Goal: Task Accomplishment & Management: Complete application form

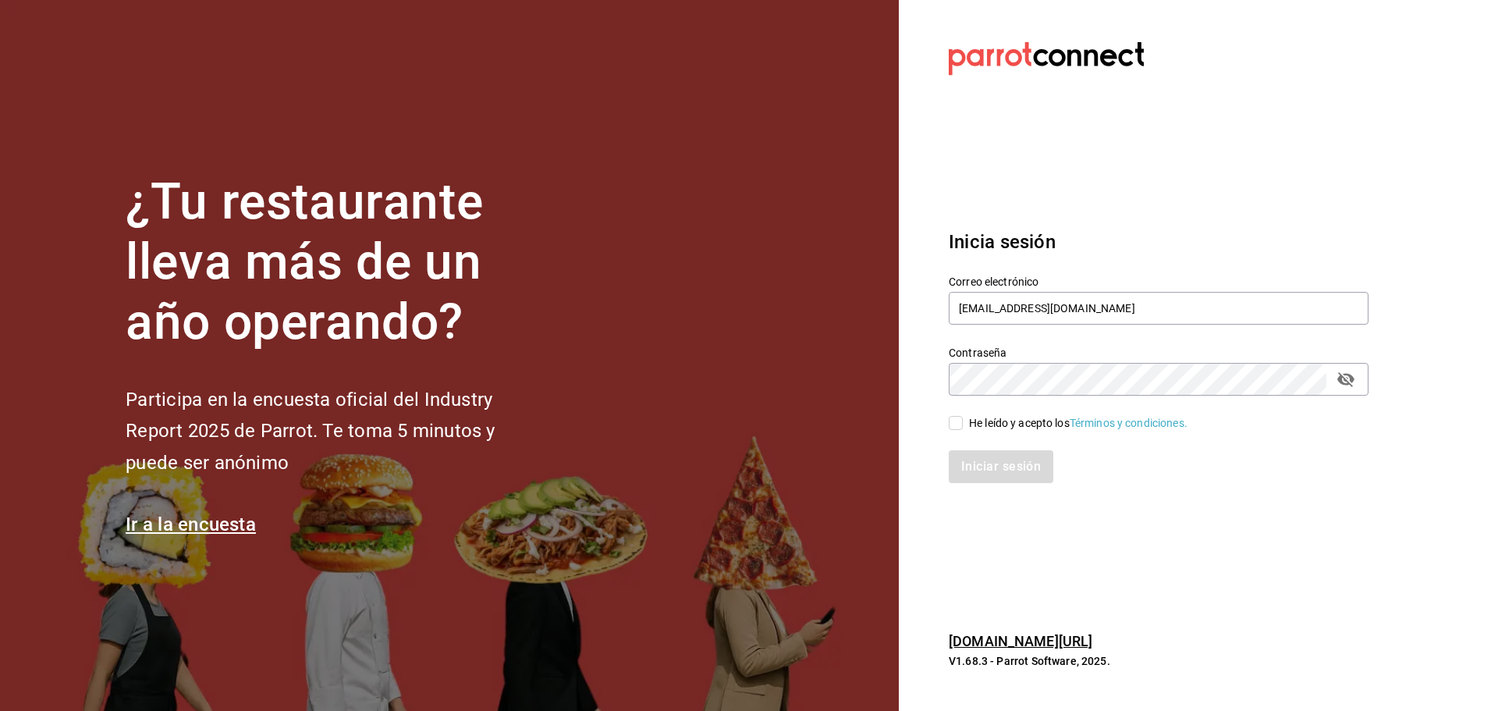
click at [1343, 378] on icon "passwordField" at bounding box center [1345, 379] width 17 height 15
click at [961, 422] on input "He leído y acepto los Términos y condiciones." at bounding box center [956, 423] width 14 height 14
checkbox input "true"
click at [986, 460] on button "Iniciar sesión" at bounding box center [1002, 466] width 106 height 33
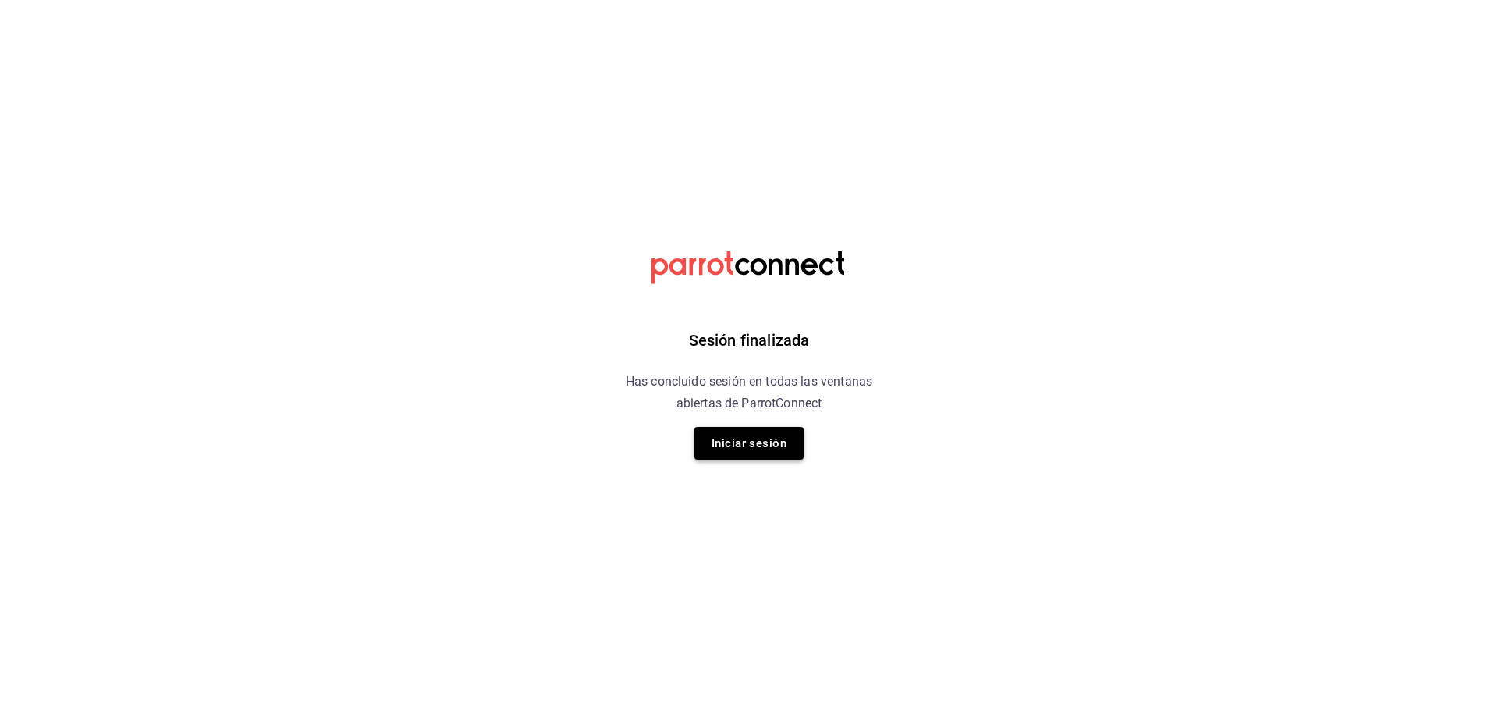
click at [736, 456] on button "Iniciar sesión" at bounding box center [748, 443] width 109 height 33
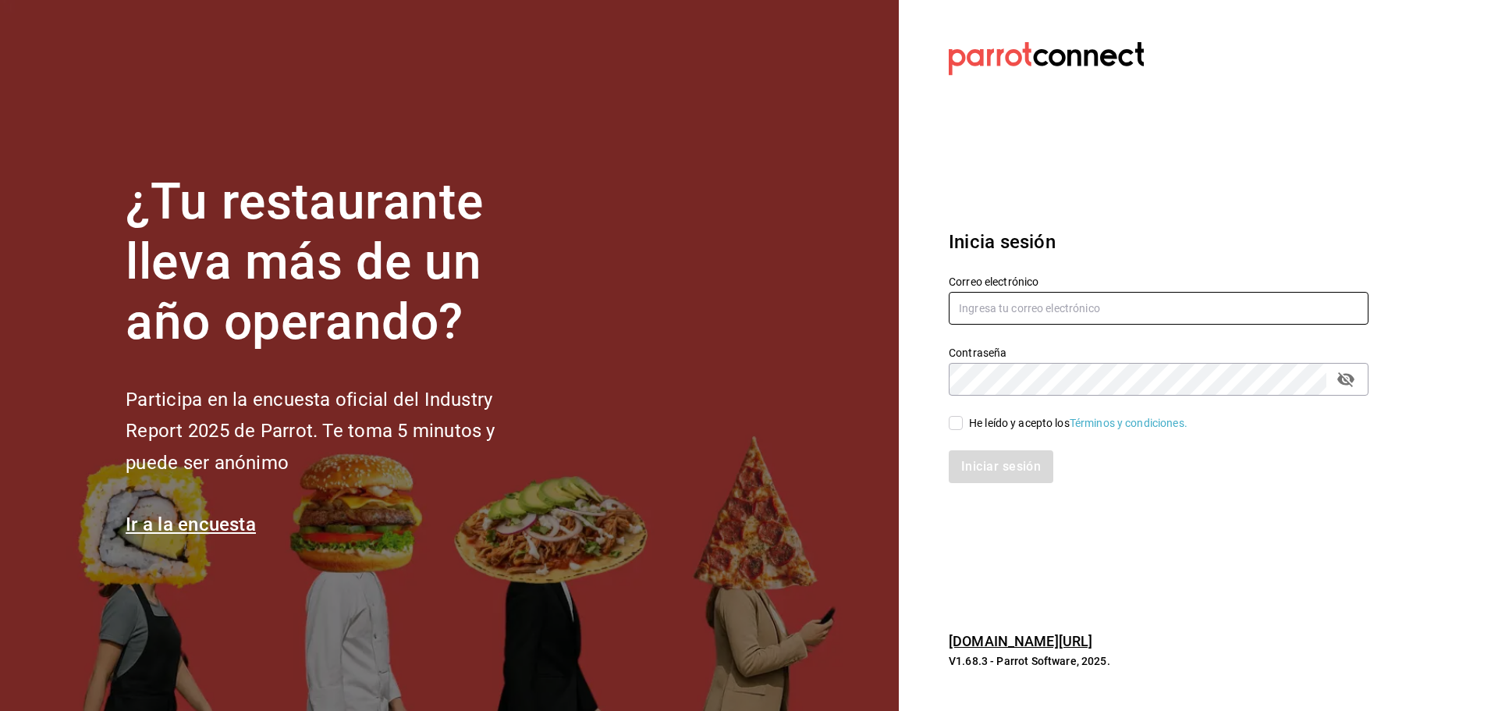
click at [997, 314] on input "text" at bounding box center [1159, 308] width 420 height 33
type input "[EMAIL_ADDRESS][DOMAIN_NAME]"
click at [974, 425] on div "He leído y acepto los Términos y condiciones." at bounding box center [1078, 423] width 218 height 16
click at [963, 425] on input "He leído y acepto los Términos y condiciones." at bounding box center [956, 423] width 14 height 14
checkbox input "true"
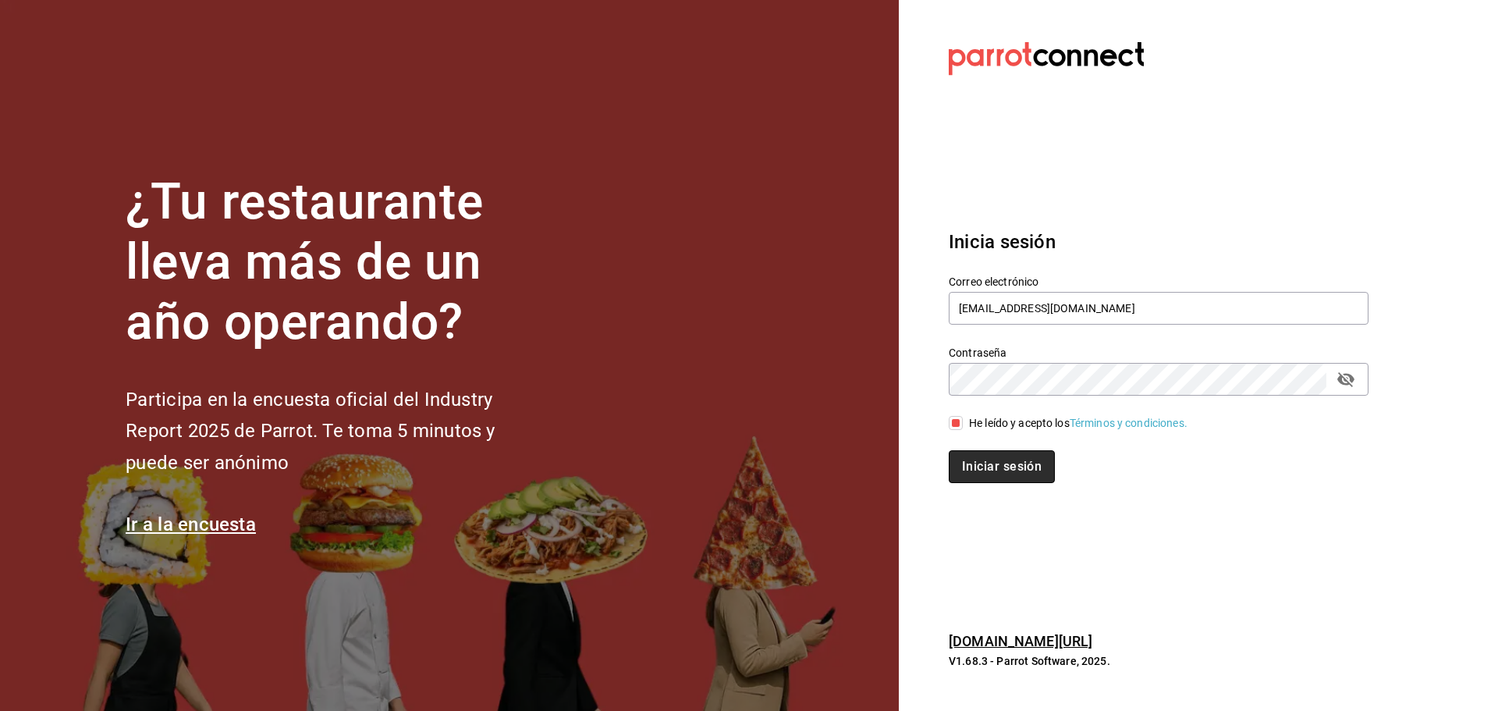
click at [1011, 470] on button "Iniciar sesión" at bounding box center [1002, 466] width 106 height 33
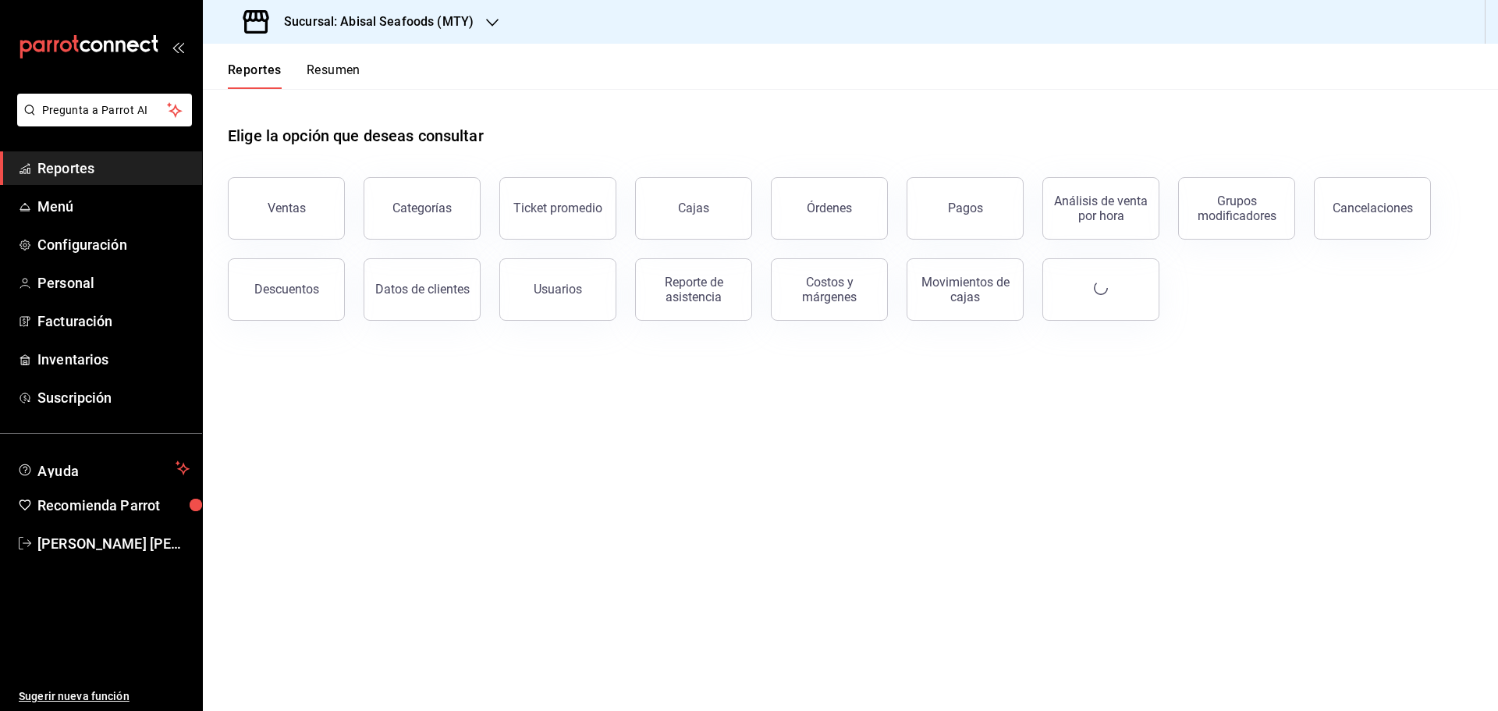
click at [478, 12] on div "Sucursal: Abisal Seafoods (MTY)" at bounding box center [359, 22] width 289 height 44
click at [527, 62] on div at bounding box center [749, 355] width 1498 height 711
click at [445, 28] on h3 "Sucursal: Abisal Seafoods (MTY)" at bounding box center [372, 21] width 202 height 19
click at [295, 102] on span "Market Abisal (Mty)" at bounding box center [264, 102] width 98 height 16
click at [92, 279] on span "Personal" at bounding box center [113, 282] width 152 height 21
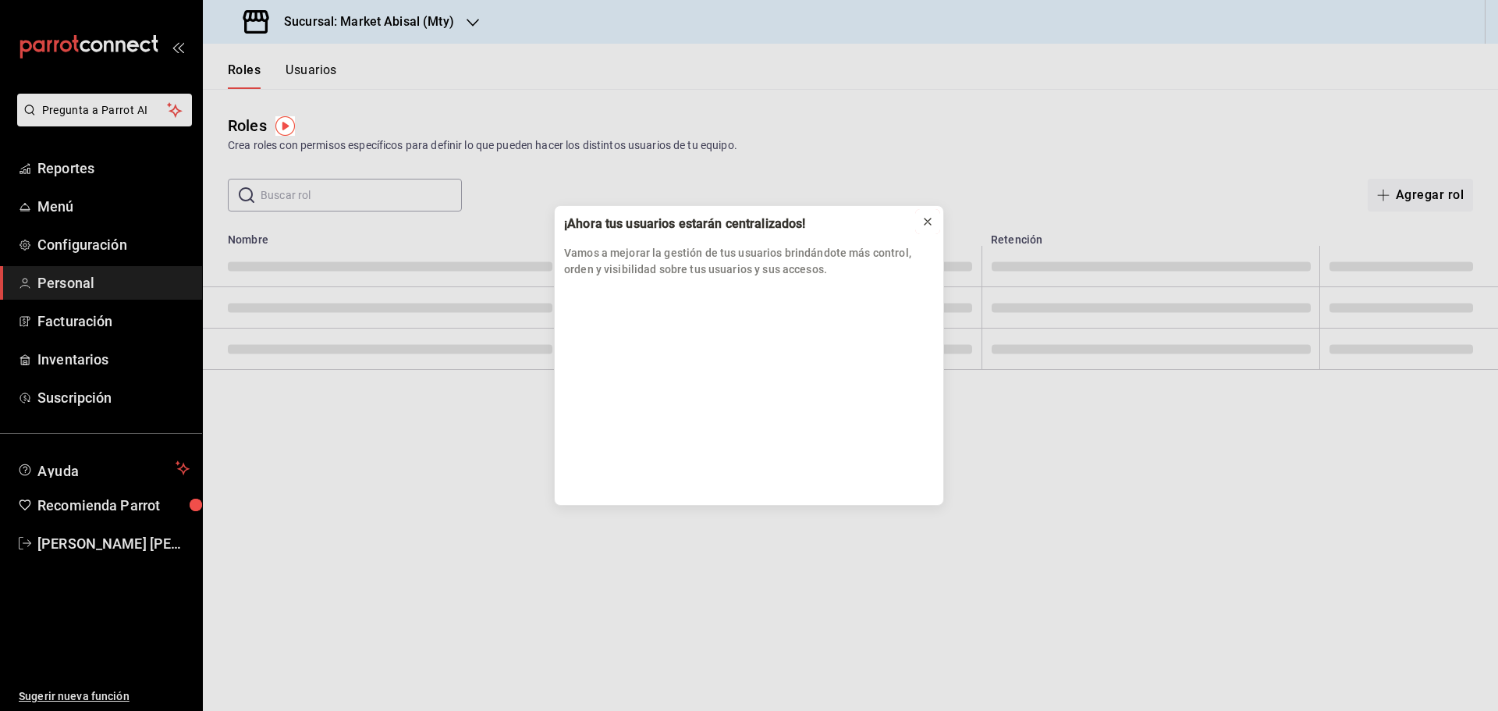
click at [931, 222] on icon at bounding box center [927, 221] width 12 height 12
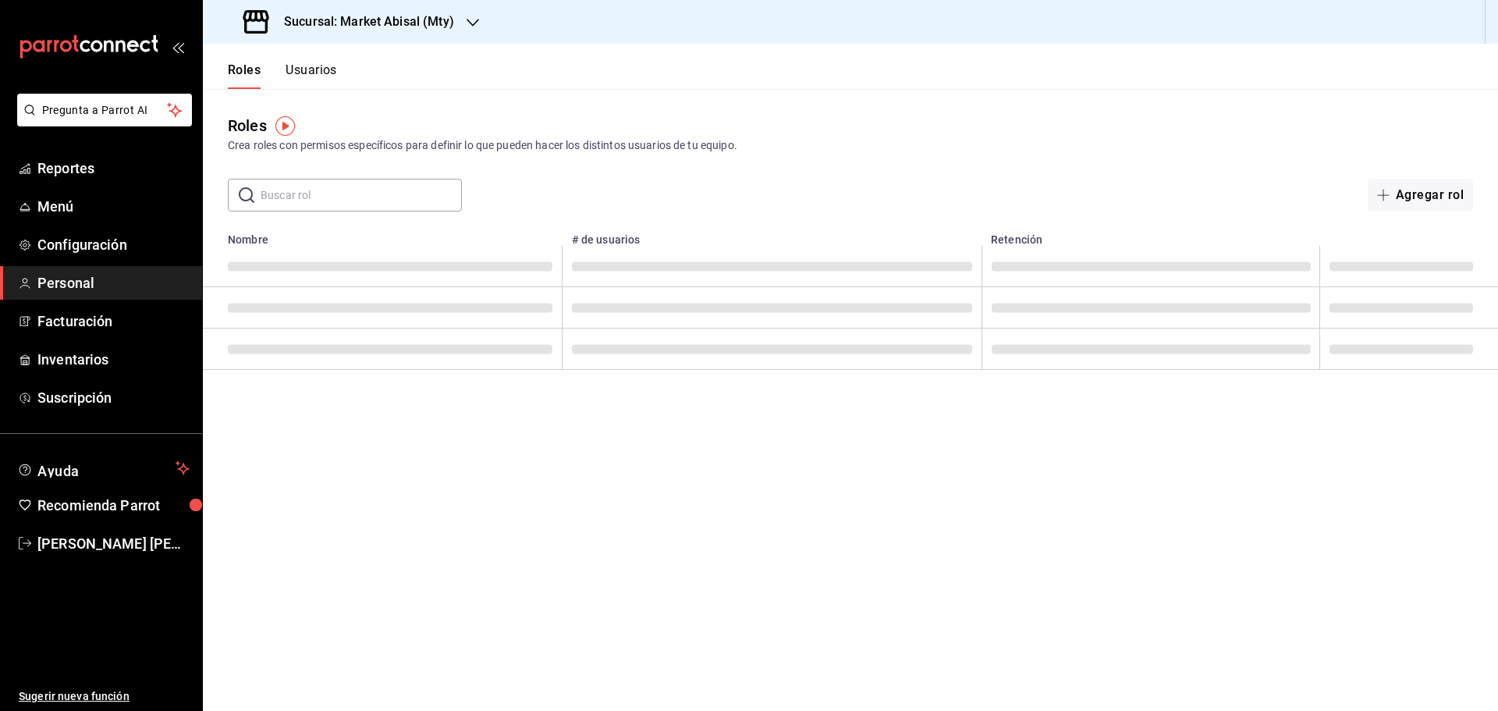
click at [330, 72] on button "Usuarios" at bounding box center [311, 75] width 51 height 27
click at [1420, 200] on button "Nuevo usuario" at bounding box center [1411, 195] width 123 height 33
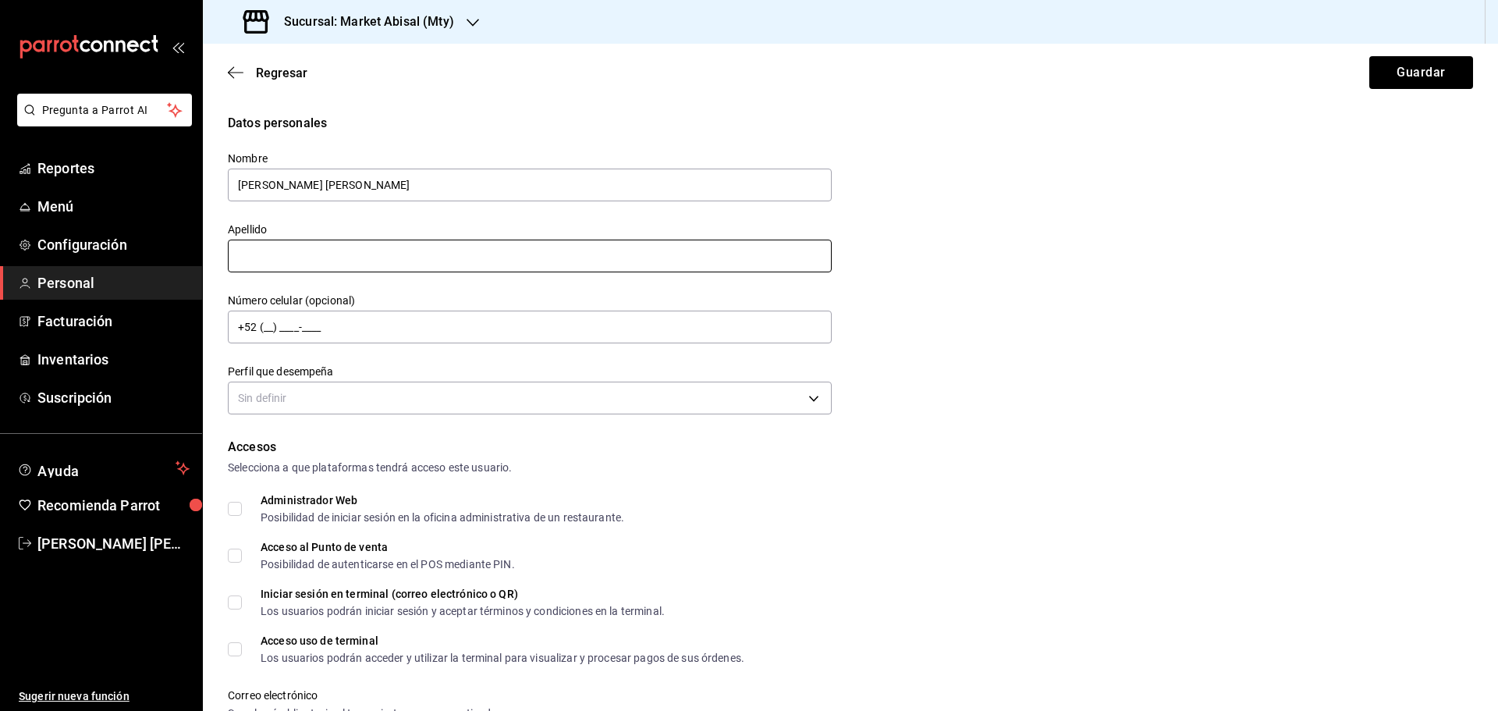
type input "Alfredo Enrique"
click at [393, 260] on input "text" at bounding box center [530, 255] width 604 height 33
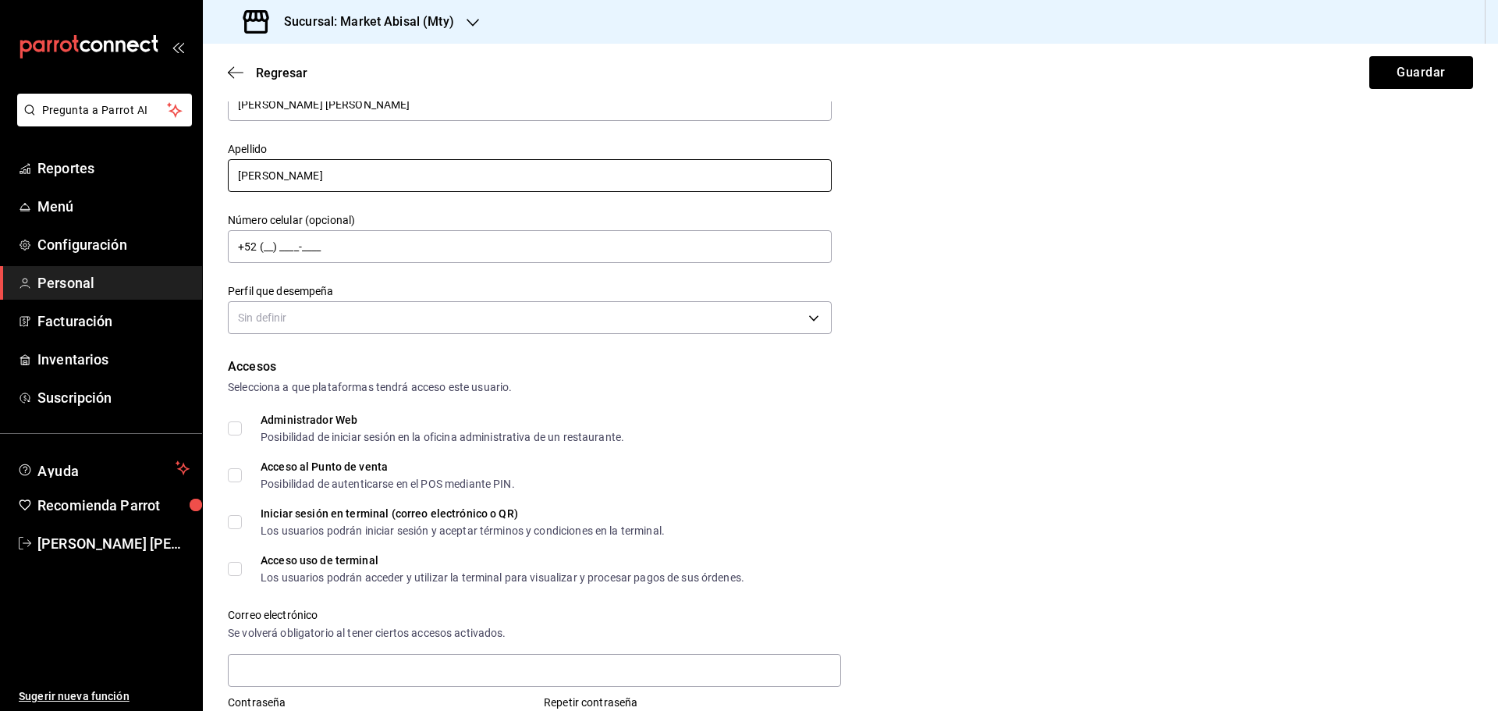
scroll to position [156, 0]
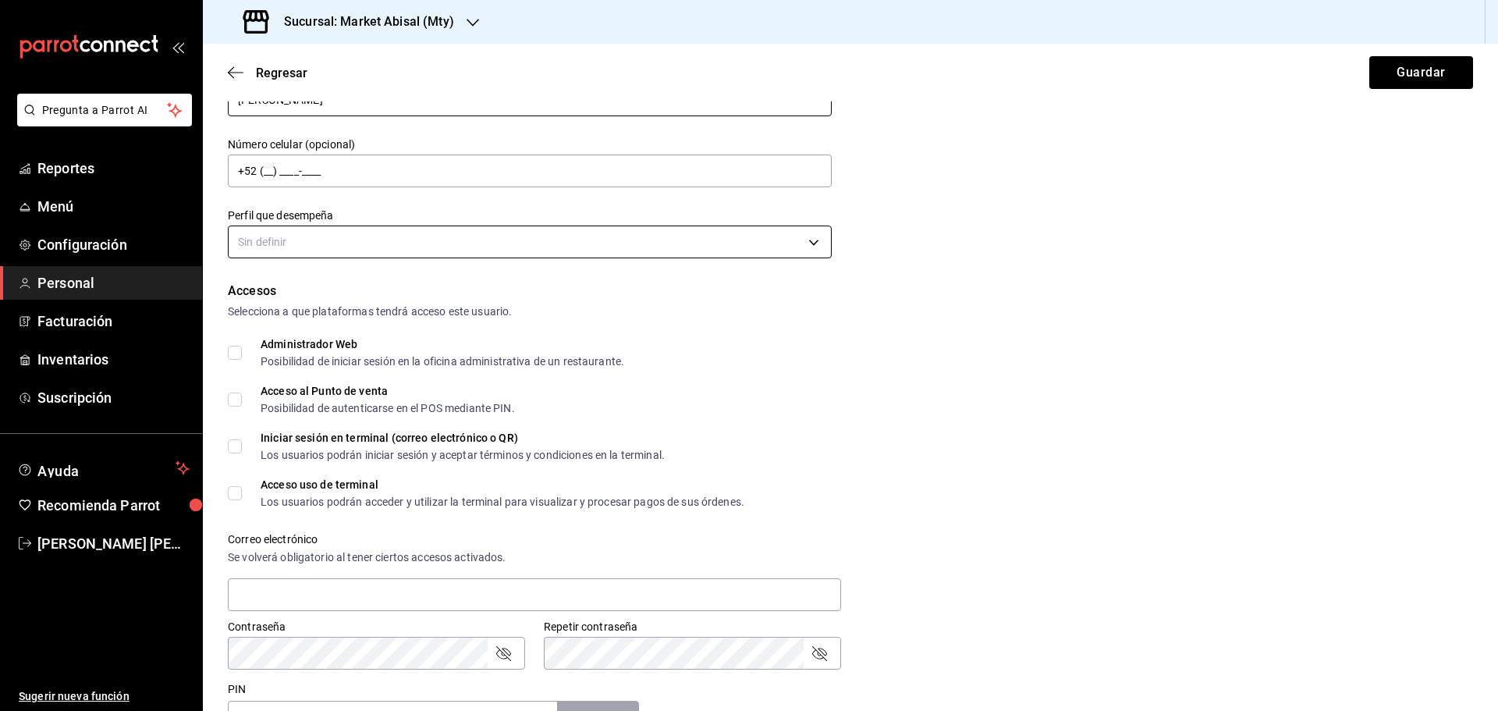
type input "Aquino Santos"
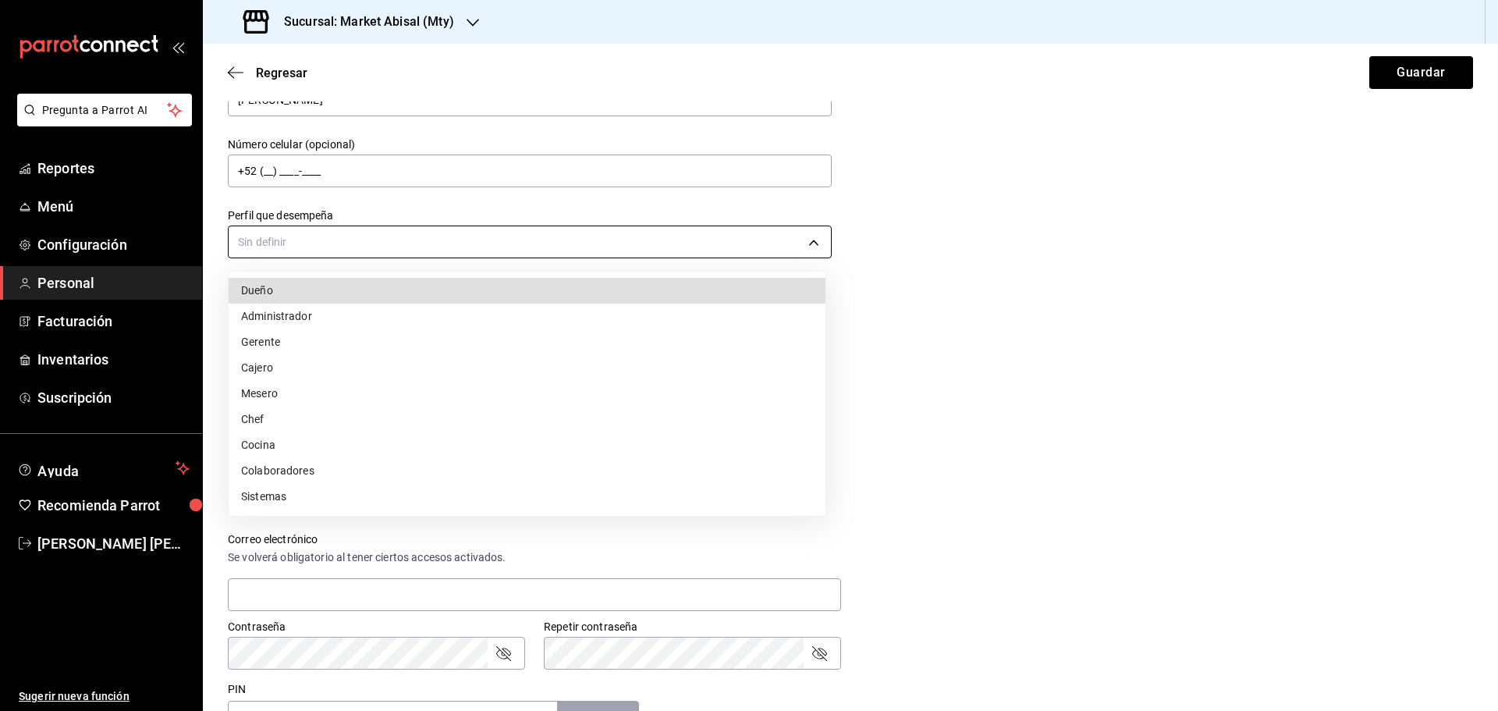
click at [470, 252] on body "Pregunta a Parrot AI Reportes Menú Configuración Personal Facturación Inventari…" at bounding box center [749, 355] width 1498 height 711
click at [298, 471] on li "Colaboradores" at bounding box center [527, 471] width 597 height 26
type input "STAFF"
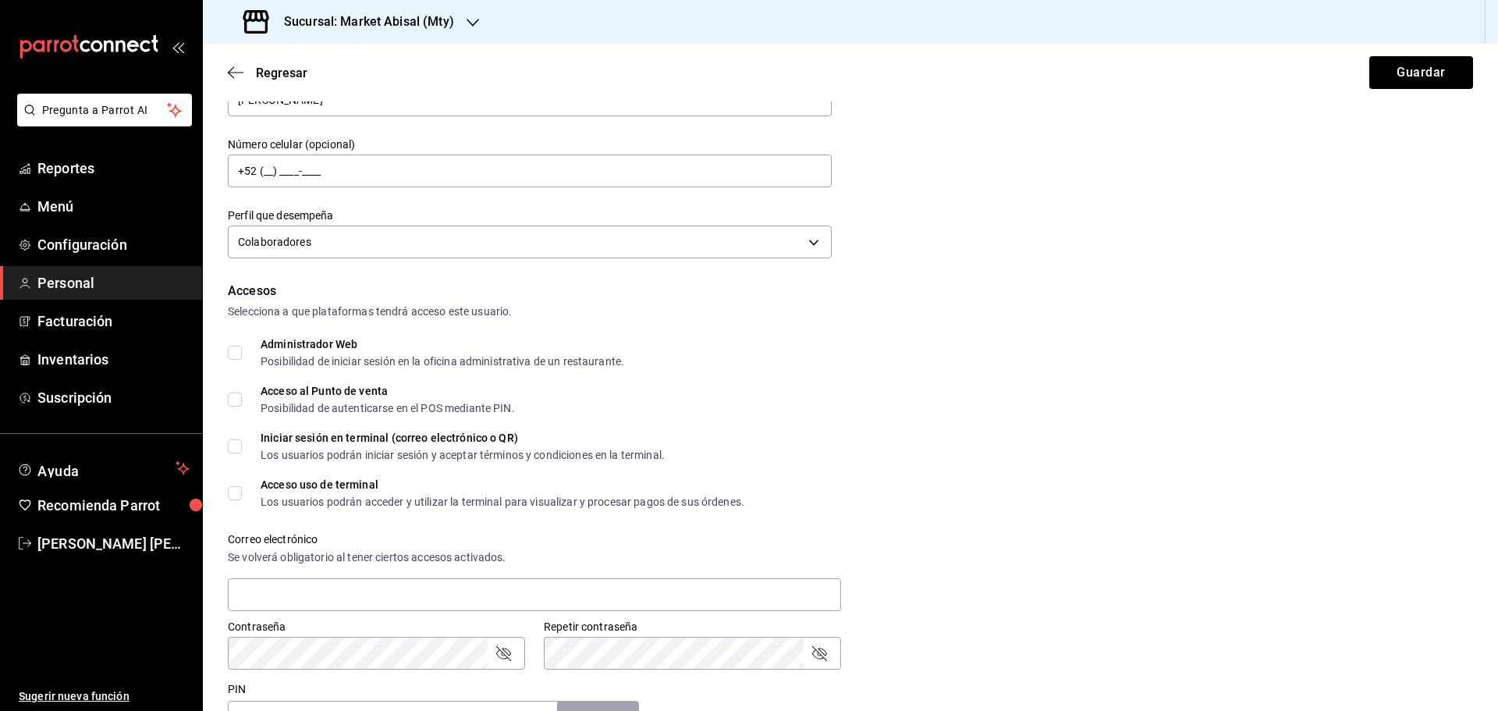
drag, startPoint x: 1011, startPoint y: 406, endPoint x: 934, endPoint y: 403, distance: 77.3
click at [1009, 410] on div "Acceso al Punto de venta Posibilidad de autenticarse en el POS mediante PIN." at bounding box center [850, 399] width 1245 height 28
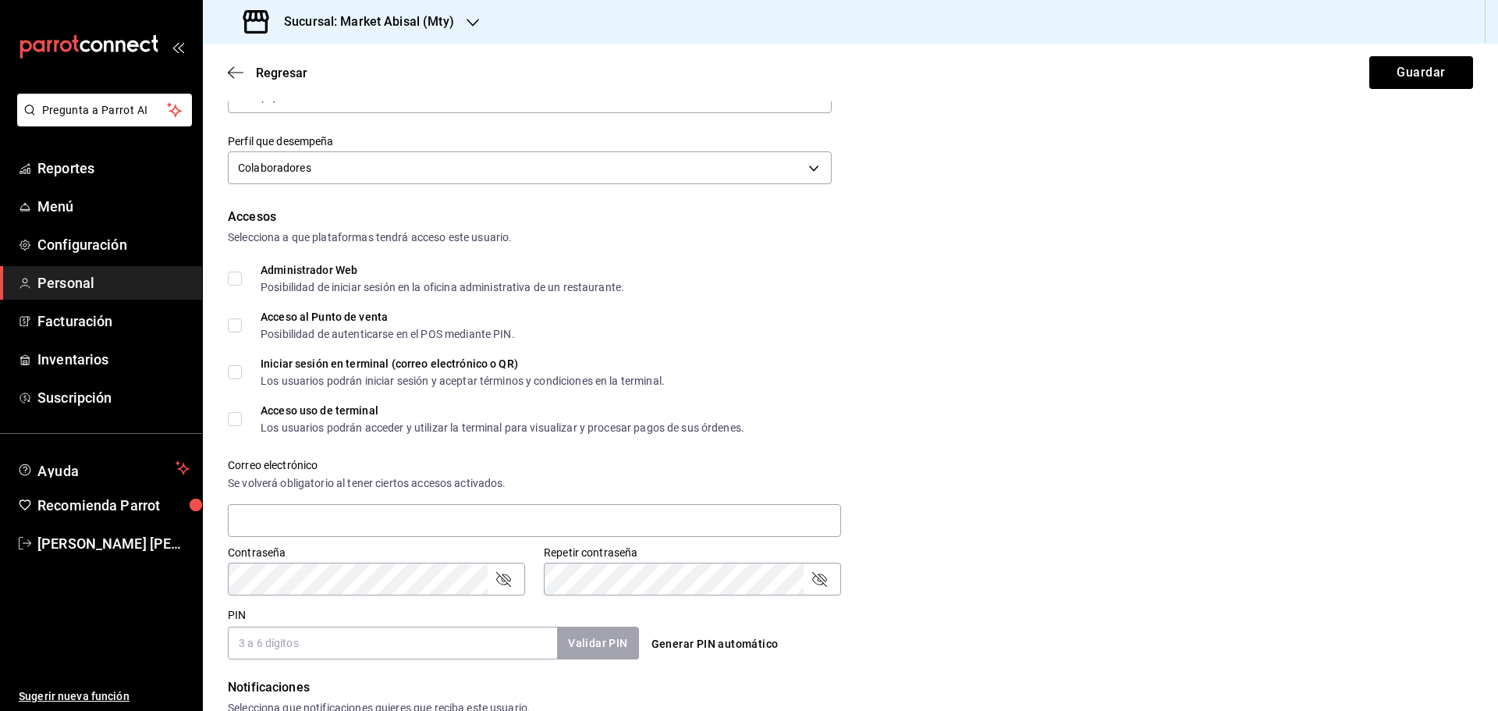
scroll to position [312, 0]
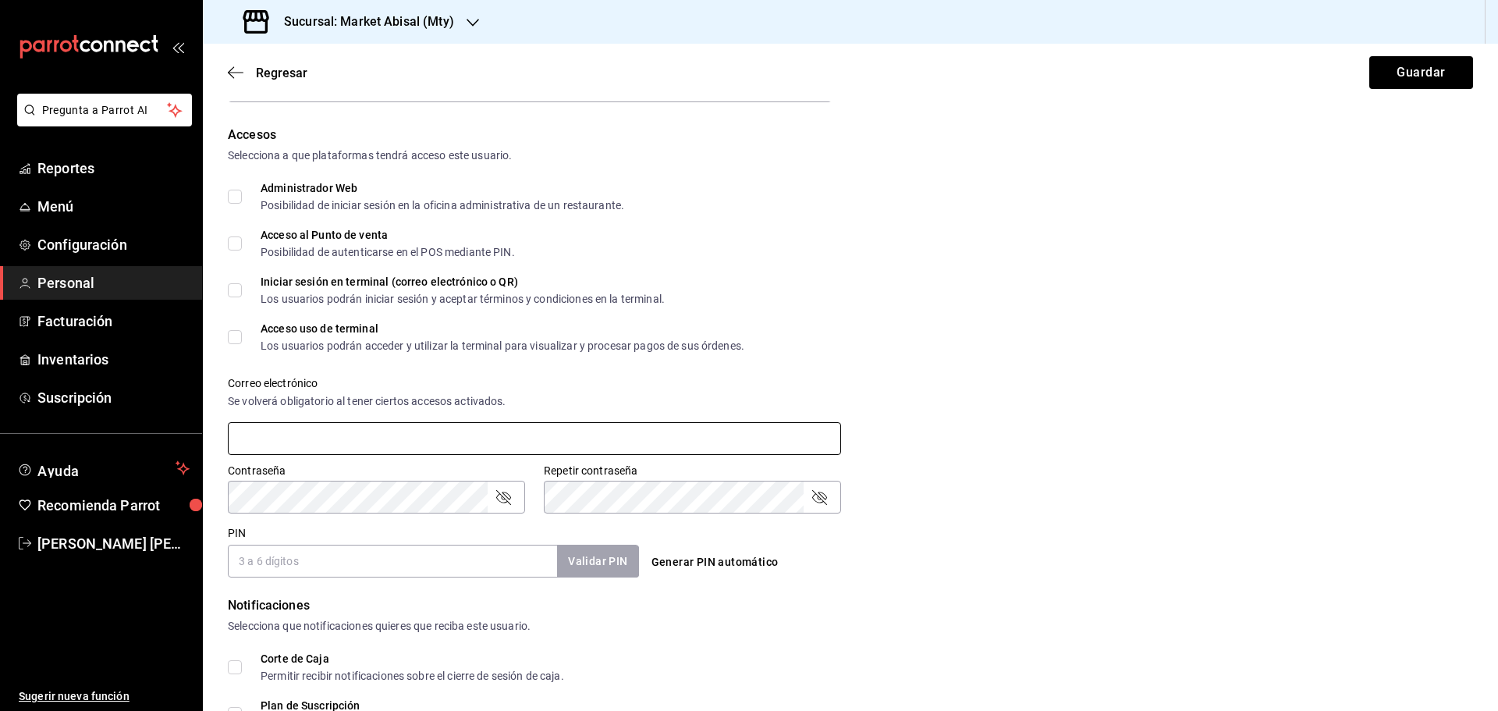
click at [353, 427] on input "text" at bounding box center [534, 438] width 613 height 33
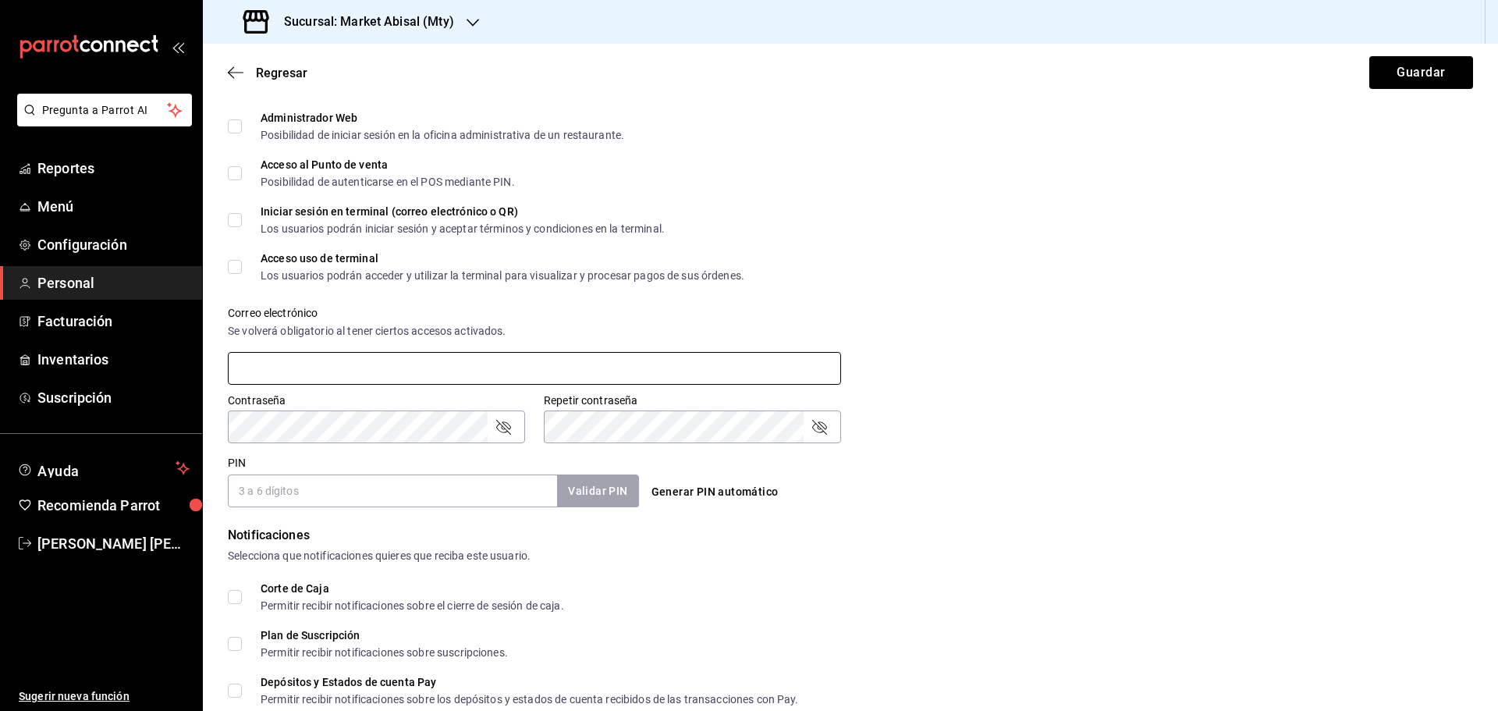
scroll to position [468, 0]
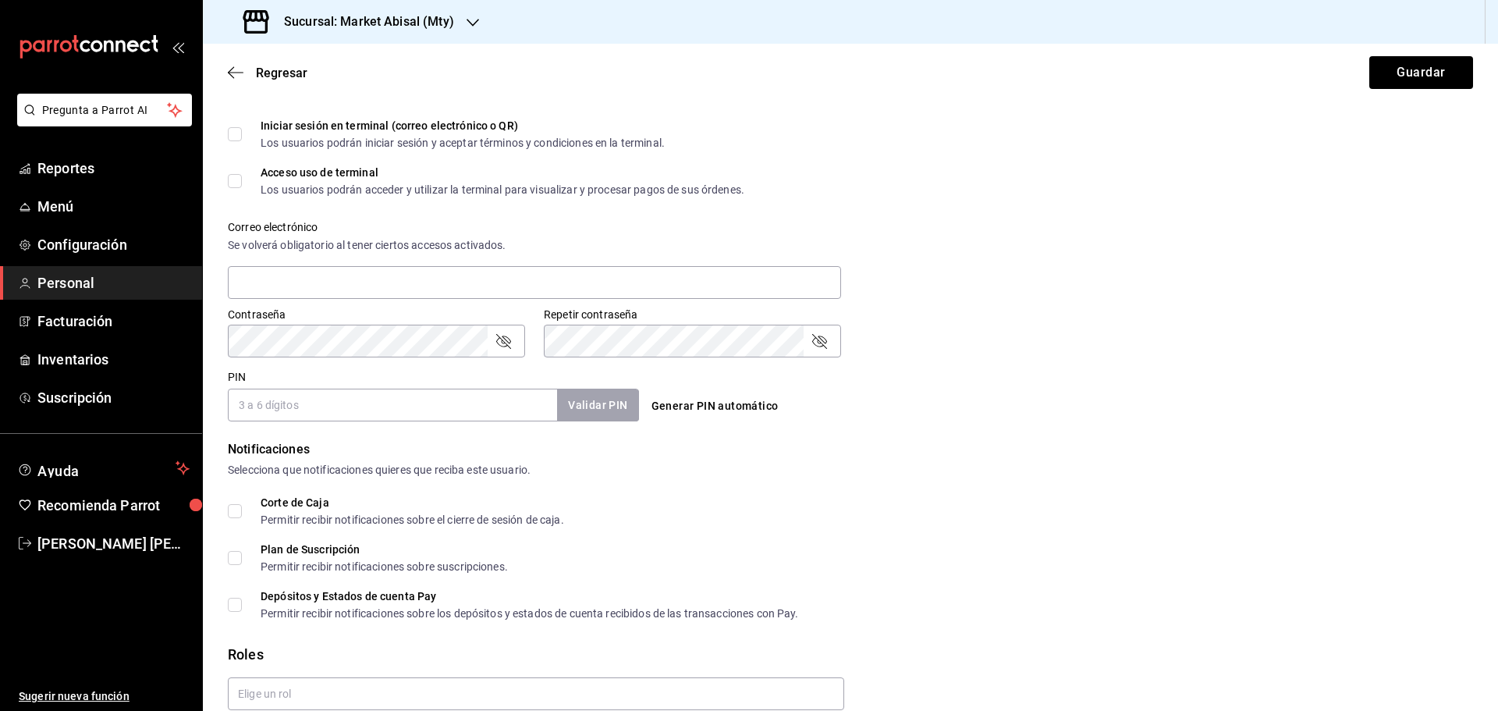
click at [282, 413] on input "PIN" at bounding box center [392, 404] width 329 height 33
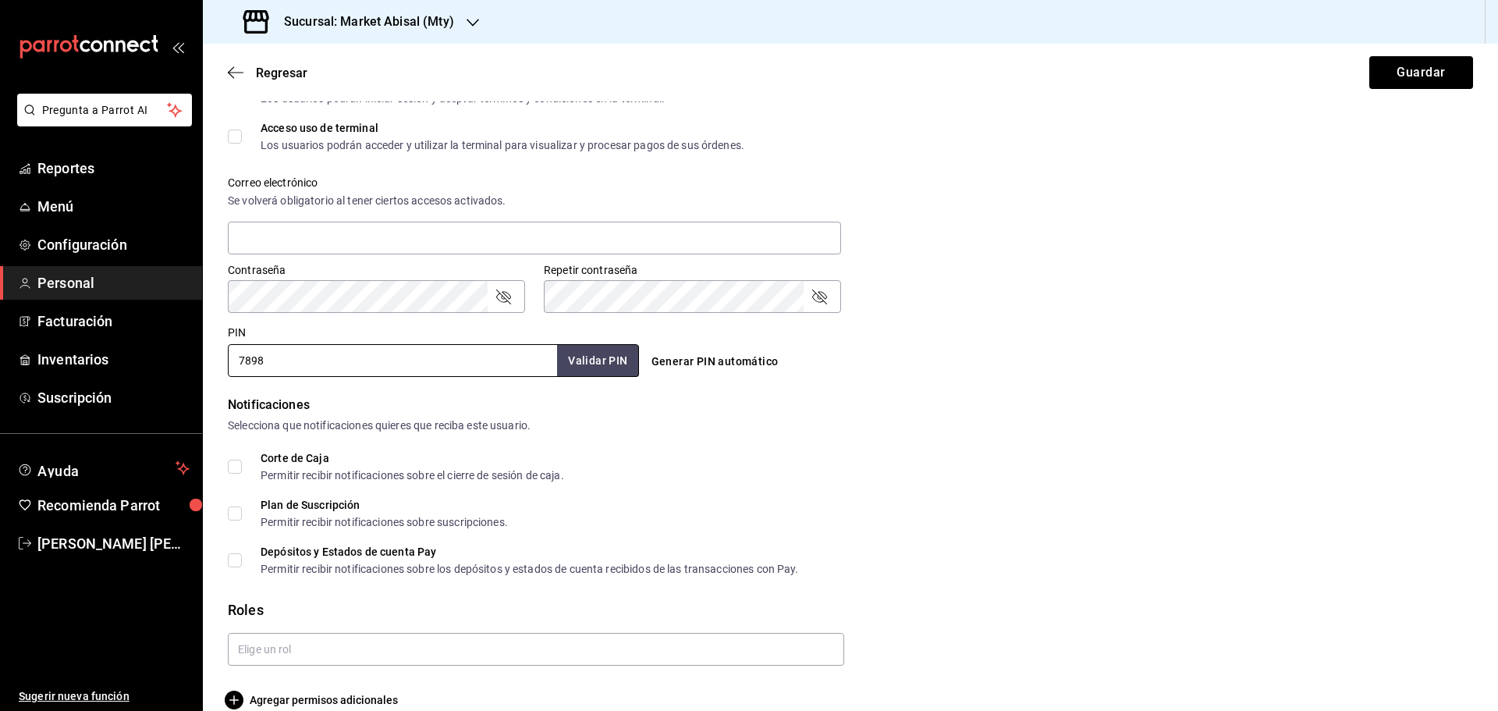
scroll to position [536, 0]
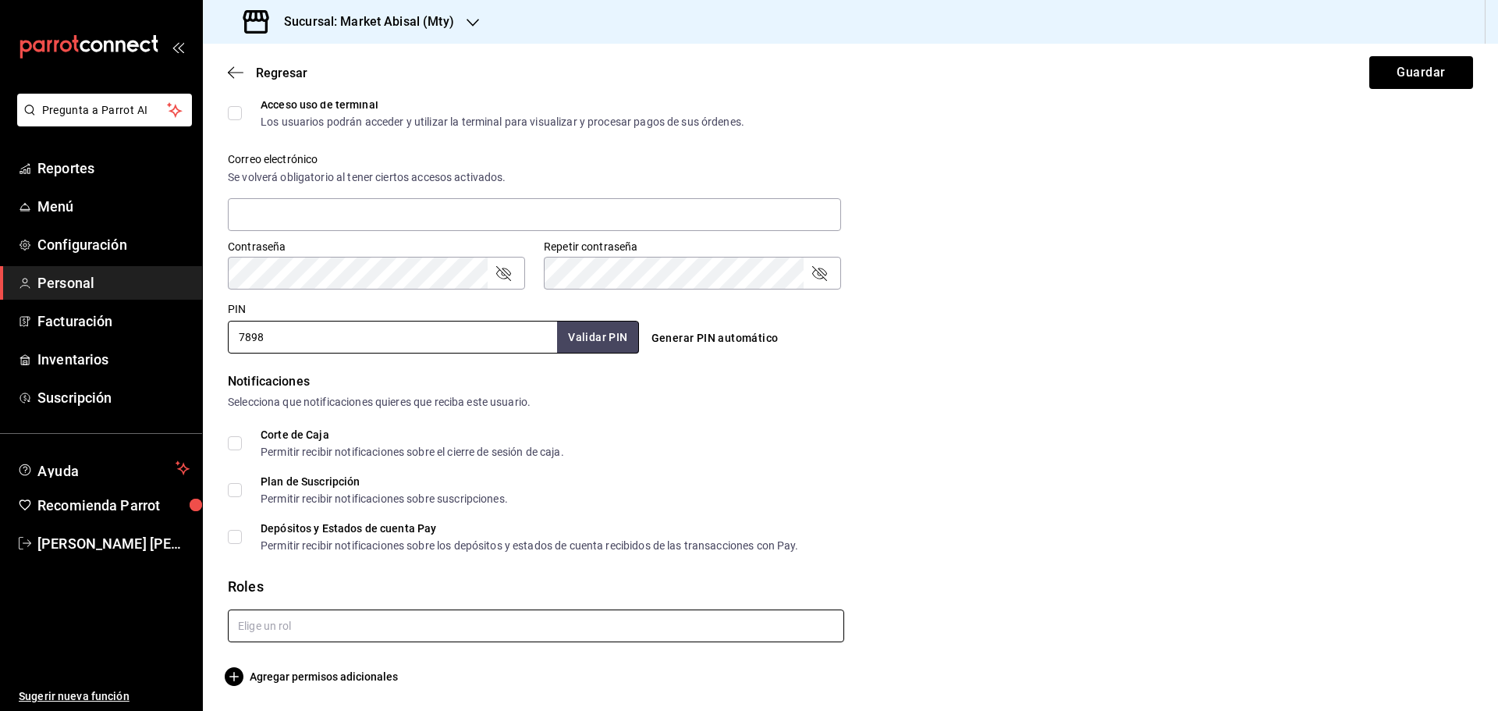
type input "7898"
click at [319, 626] on input "text" at bounding box center [536, 625] width 616 height 33
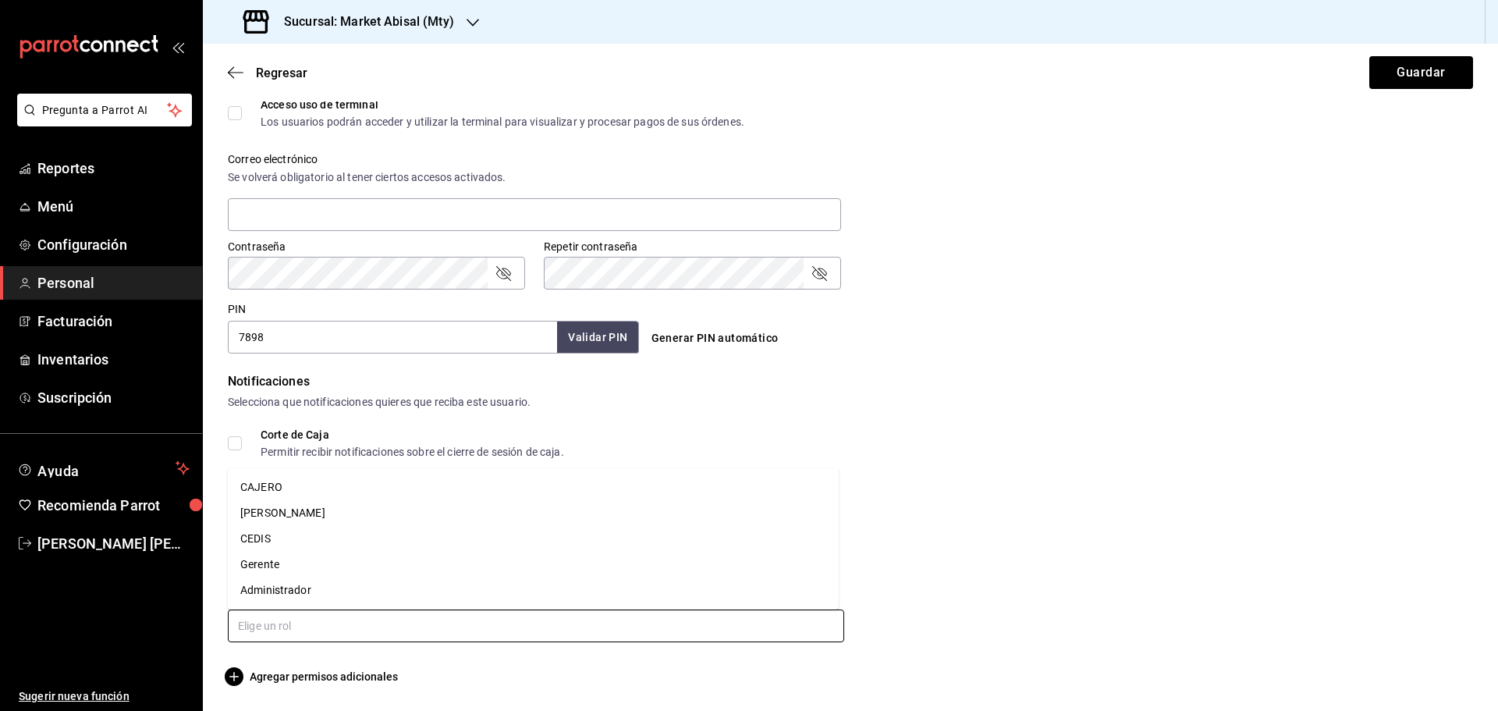
click at [286, 544] on li "CEDIS" at bounding box center [533, 539] width 611 height 26
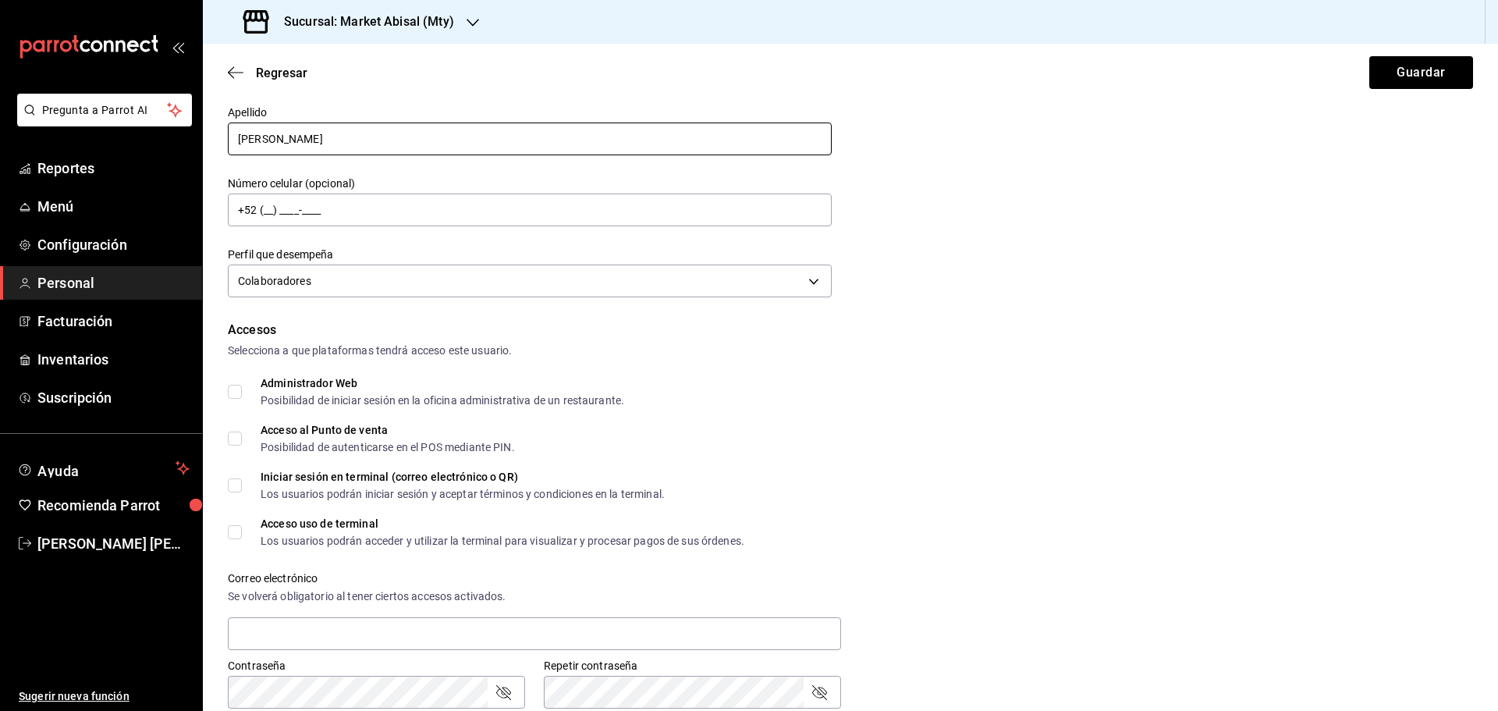
scroll to position [0, 0]
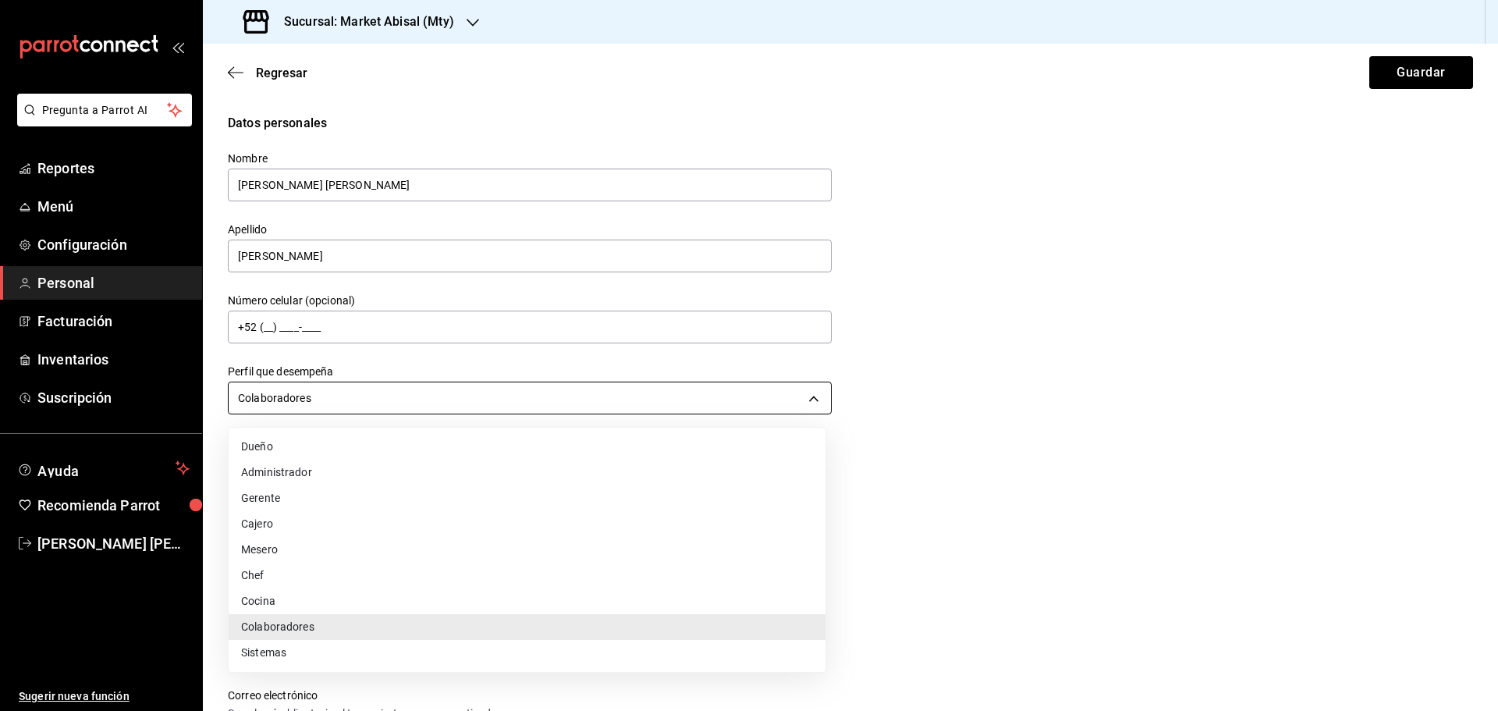
click at [321, 397] on body "Pregunta a Parrot AI Reportes Menú Configuración Personal Facturación Inventari…" at bounding box center [749, 355] width 1498 height 711
click at [271, 604] on li "Cocina" at bounding box center [527, 601] width 597 height 26
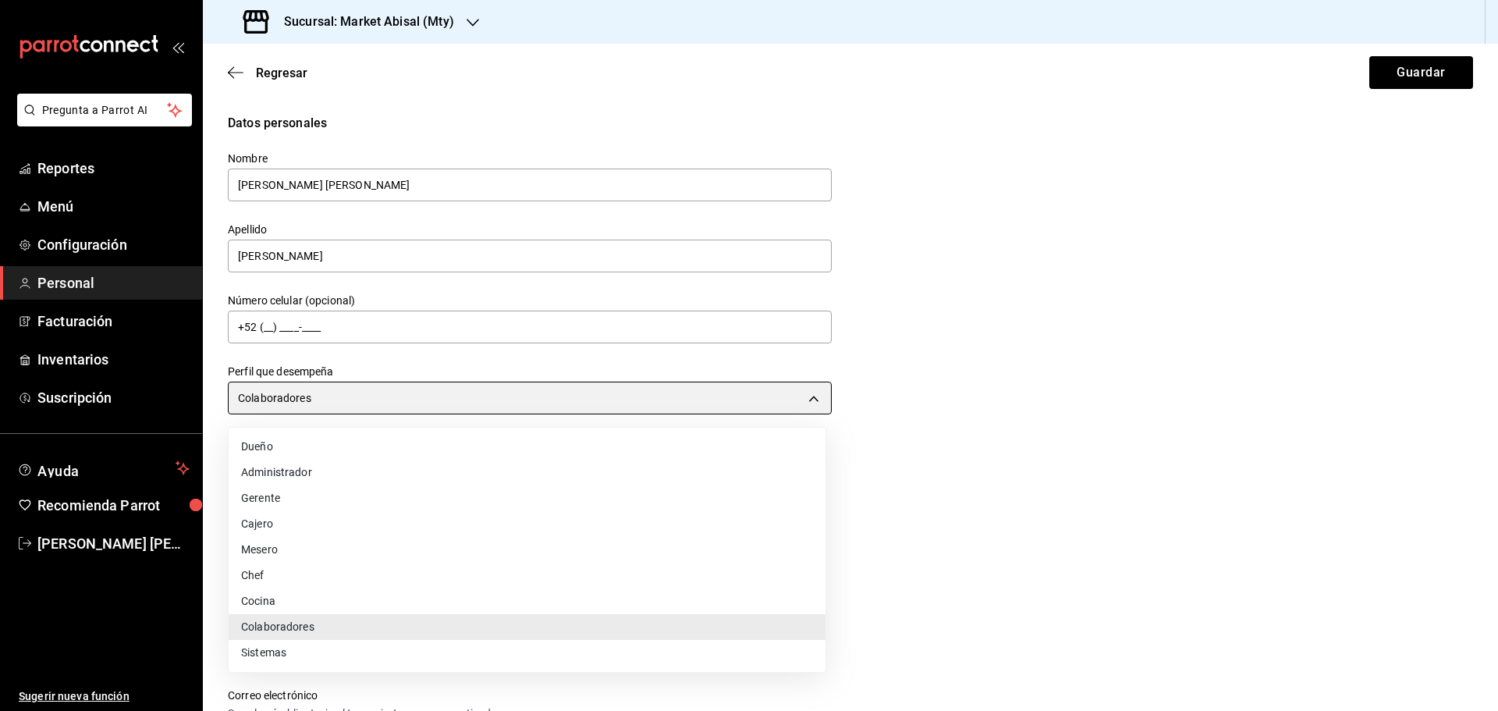
type input "KITCHEN"
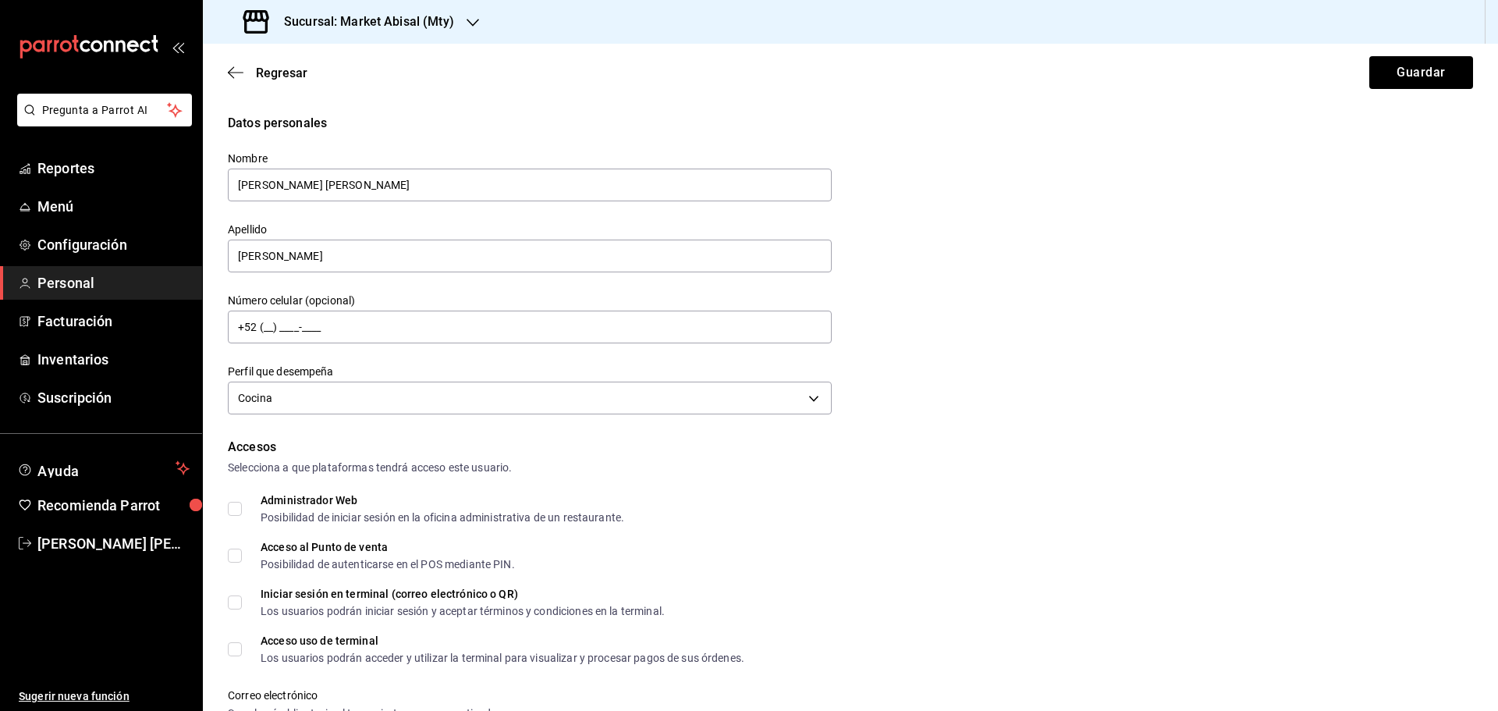
click at [928, 452] on div "Accesos" at bounding box center [850, 447] width 1245 height 19
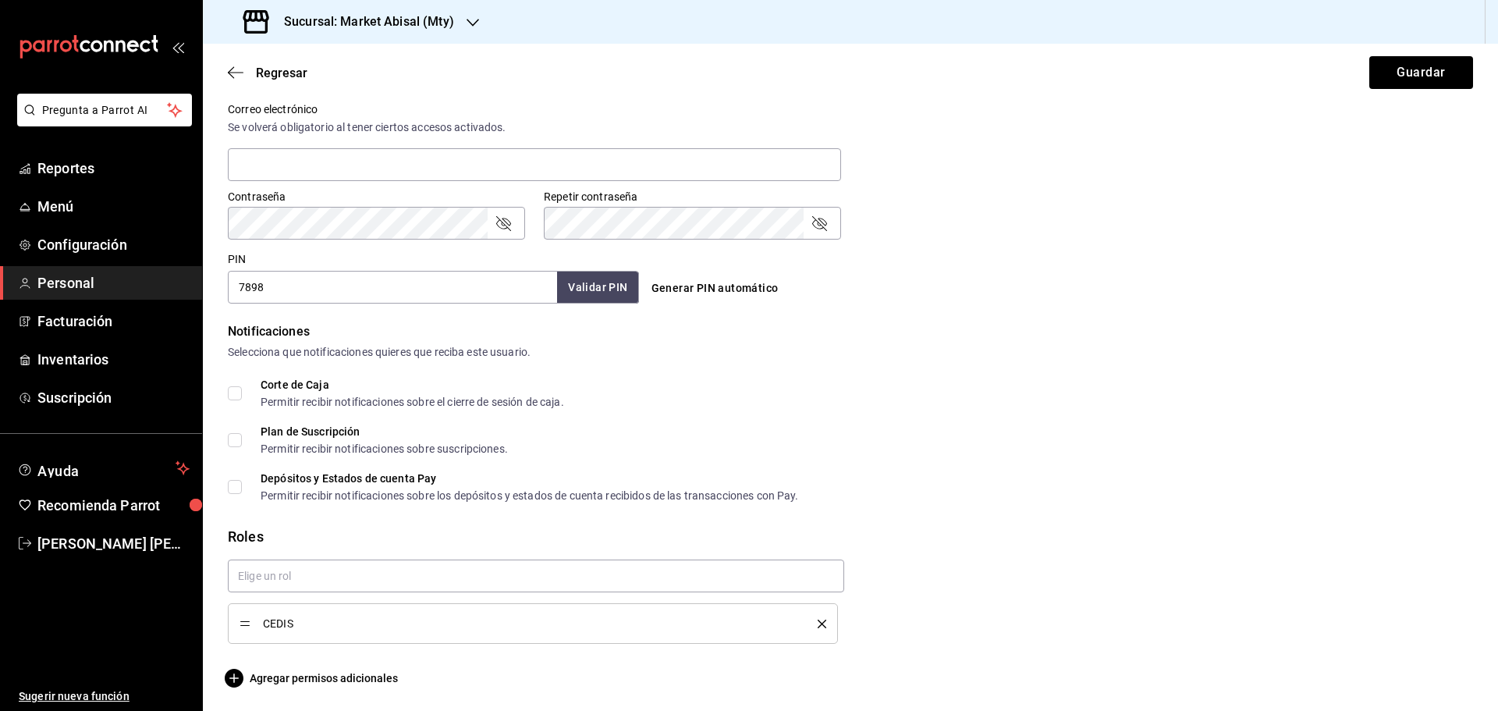
scroll to position [587, 0]
click at [1392, 78] on button "Guardar" at bounding box center [1421, 72] width 104 height 33
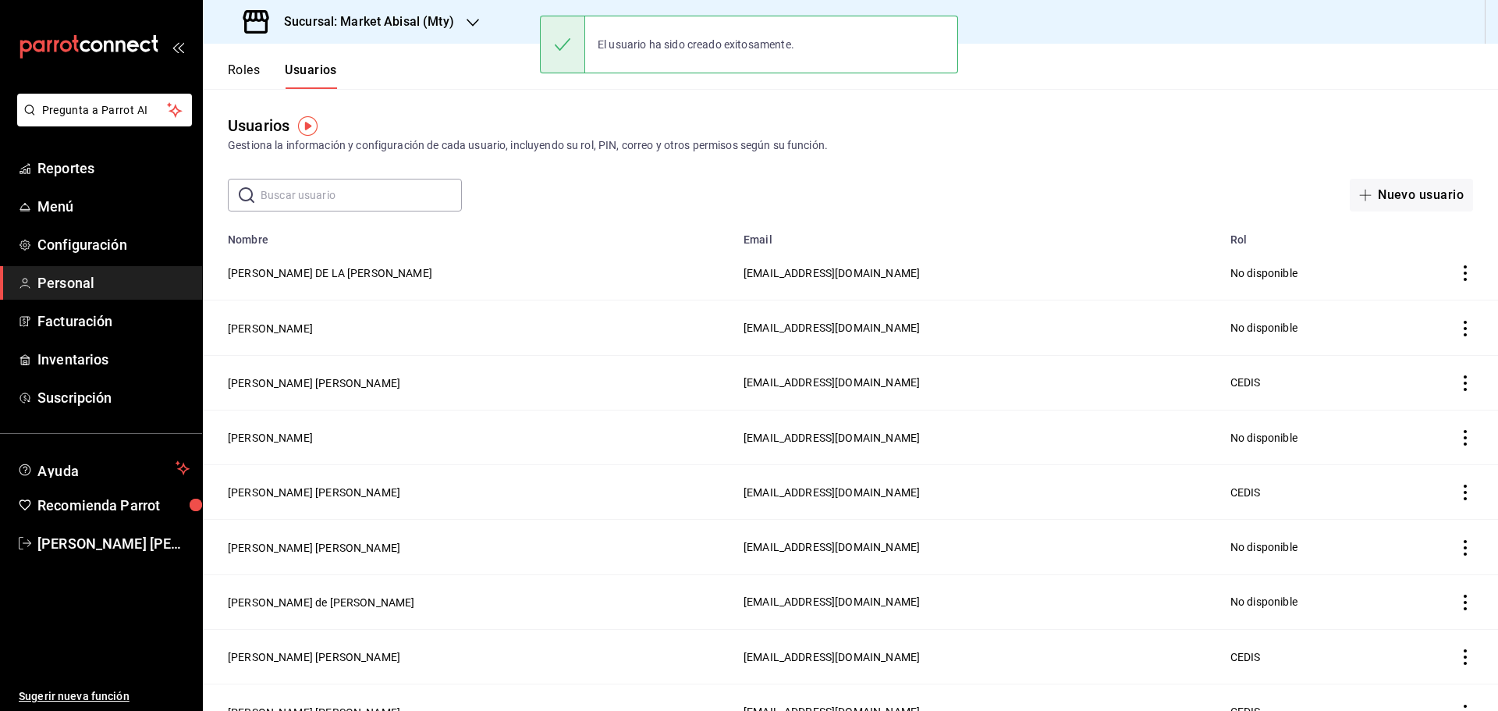
click at [352, 196] on input "text" at bounding box center [361, 194] width 201 height 31
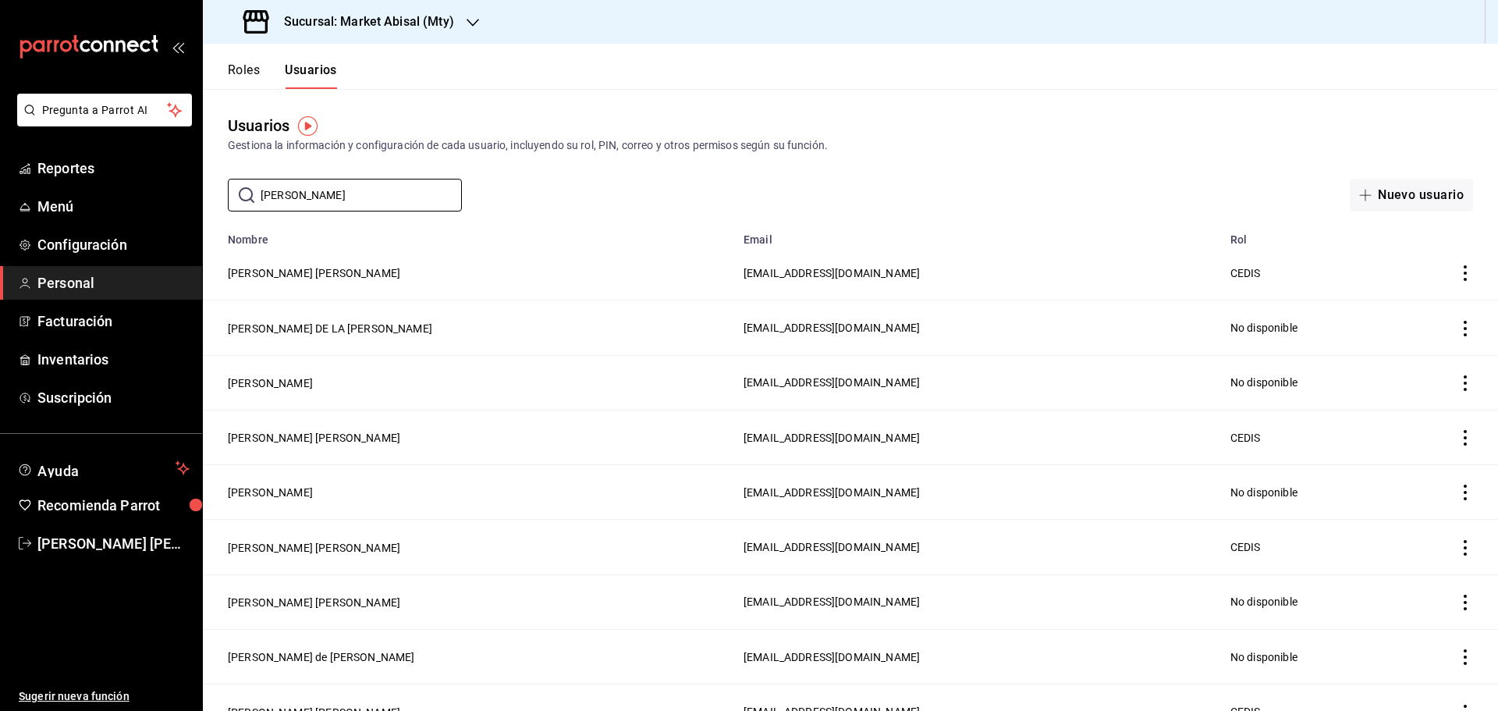
type input "alf"
